Goal: Information Seeking & Learning: Learn about a topic

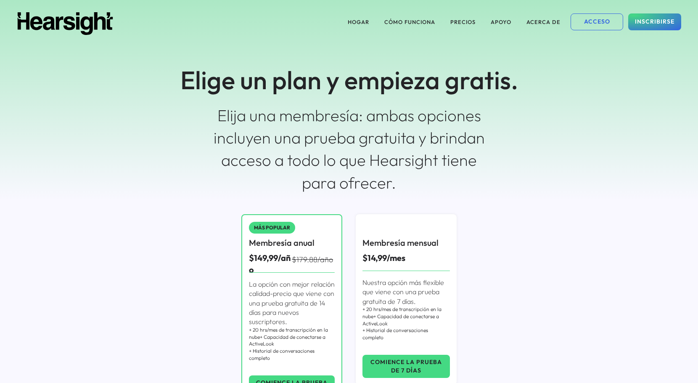
click at [505, 185] on div "HOGAR CÓMO FUNCIONA PRECIOS APOYO ACERCA DE ACCESO INSCRIBIRSE Elige un plan y …" at bounding box center [349, 100] width 698 height 201
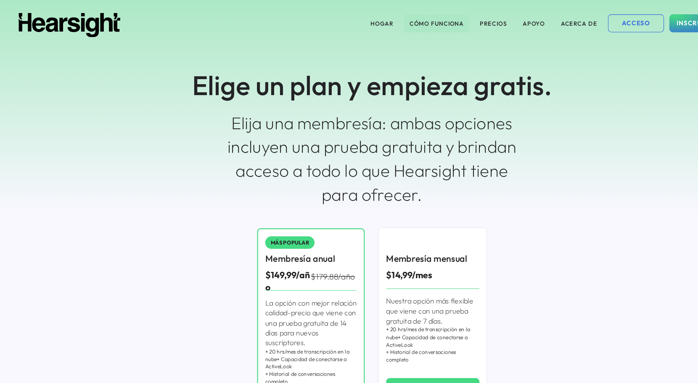
click at [403, 23] on font "CÓMO FUNCIONA" at bounding box center [409, 22] width 51 height 7
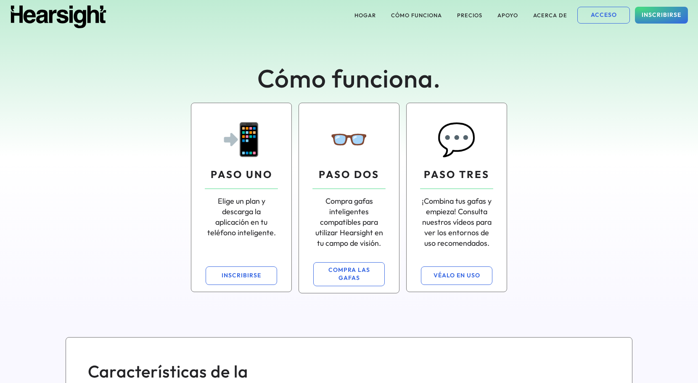
click at [165, 188] on div "📲 PASO UNO Elige un plan y descarga la aplicación en tu teléfono inteligente. I…" at bounding box center [349, 198] width 606 height 204
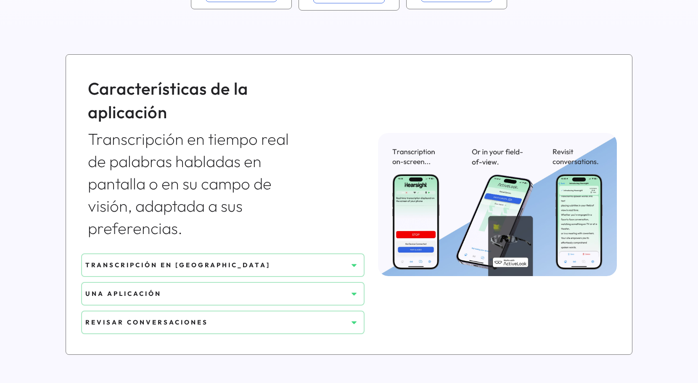
scroll to position [291, 0]
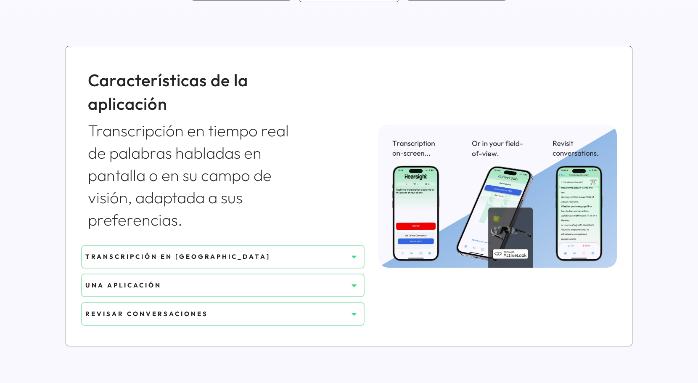
click at [210, 309] on div "REVISAR CONVERSACIONES" at bounding box center [216, 313] width 262 height 9
click at [356, 310] on icon at bounding box center [354, 314] width 8 height 8
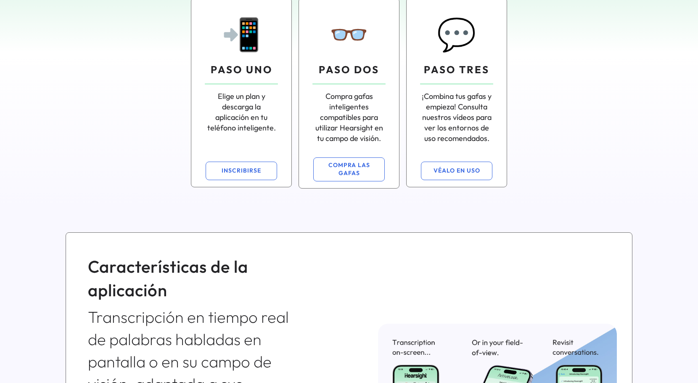
scroll to position [0, 0]
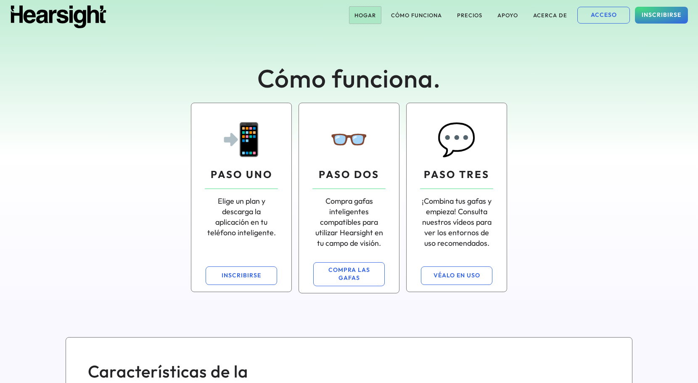
click at [363, 16] on font "HOGAR" at bounding box center [365, 15] width 21 height 7
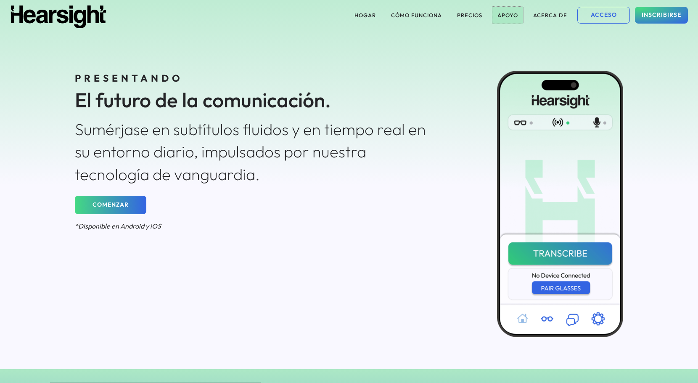
click at [510, 18] on font "APOYO" at bounding box center [507, 15] width 21 height 7
